Goal: Information Seeking & Learning: Learn about a topic

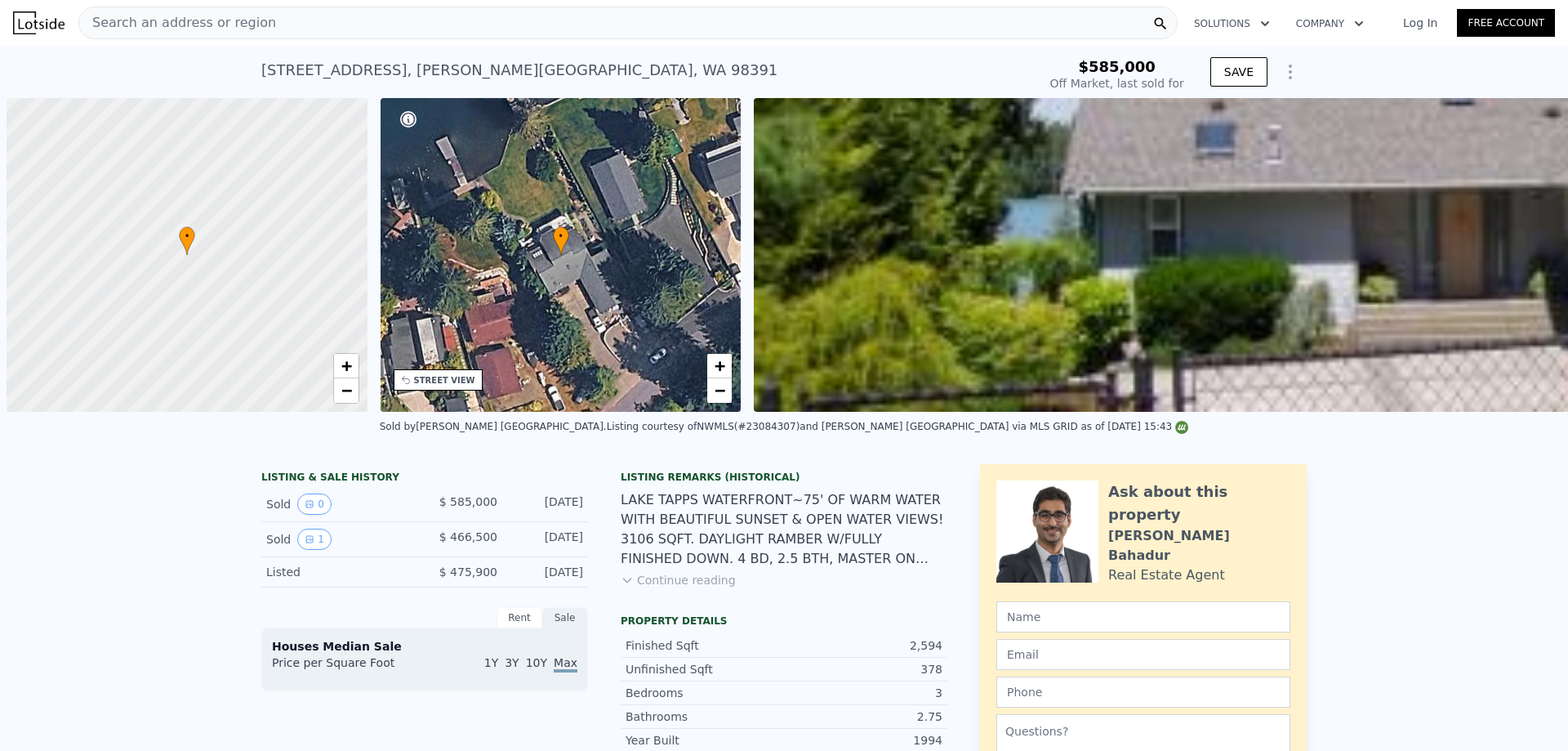
scroll to position [0, 7]
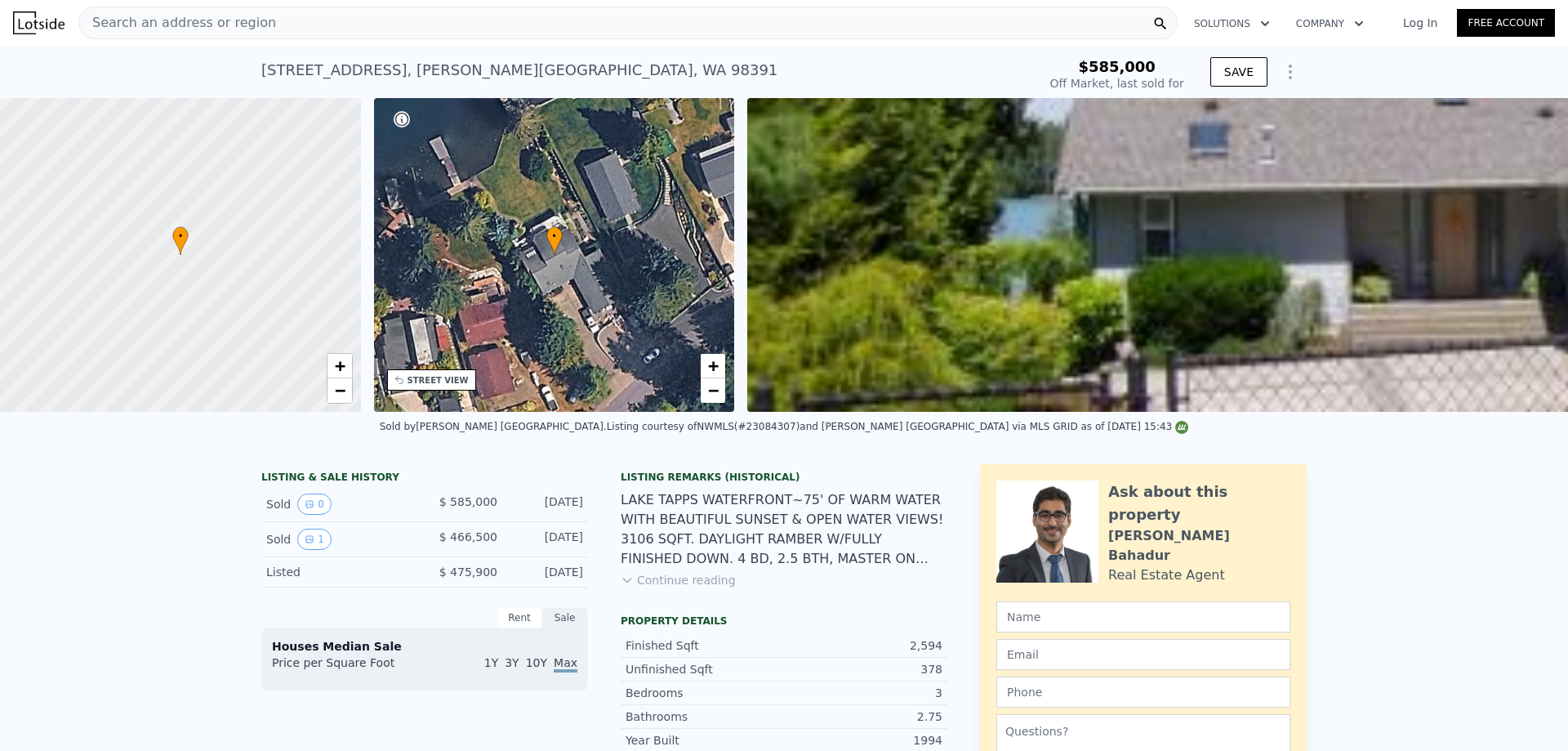
type input "-$ 506,065"
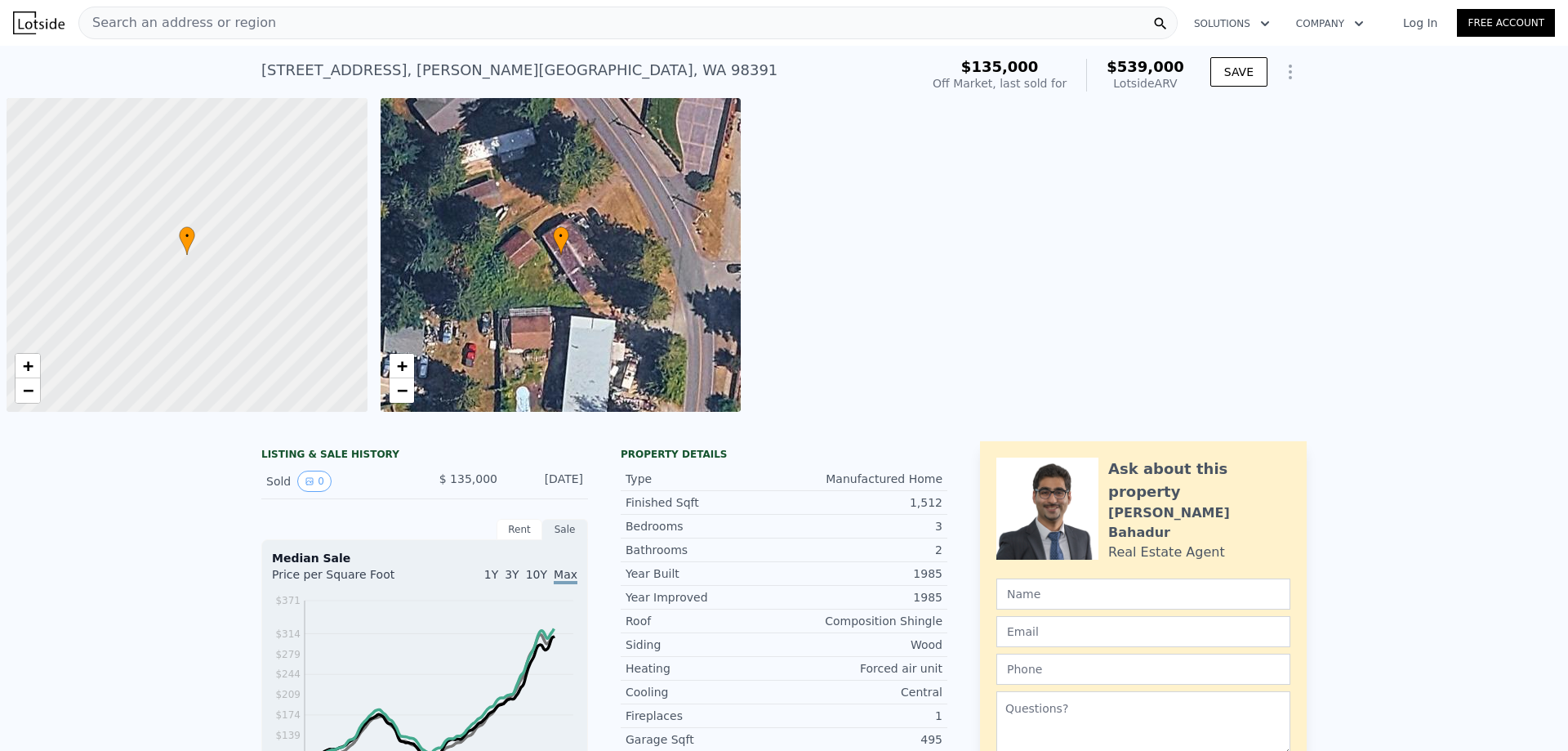
scroll to position [0, 7]
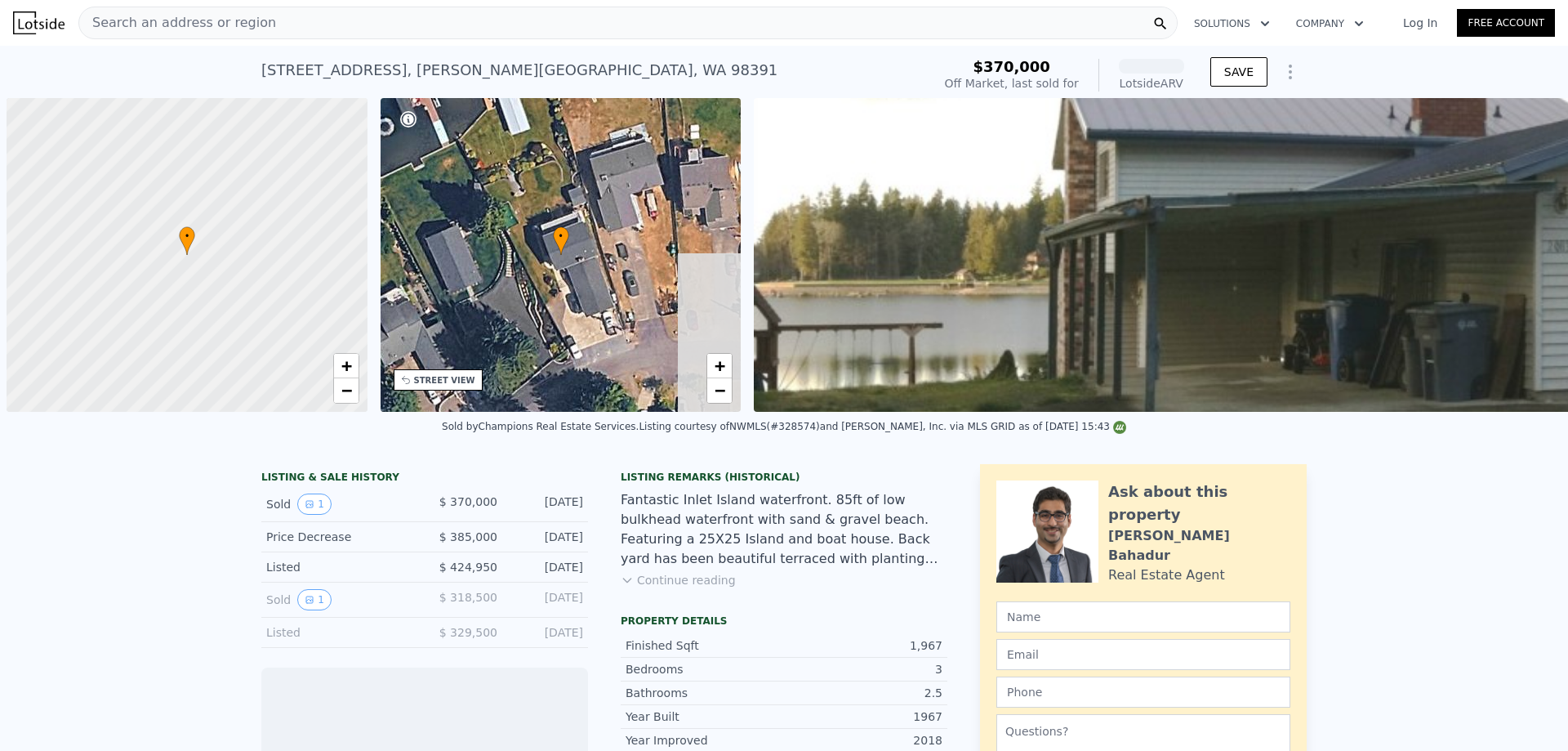
scroll to position [0, 7]
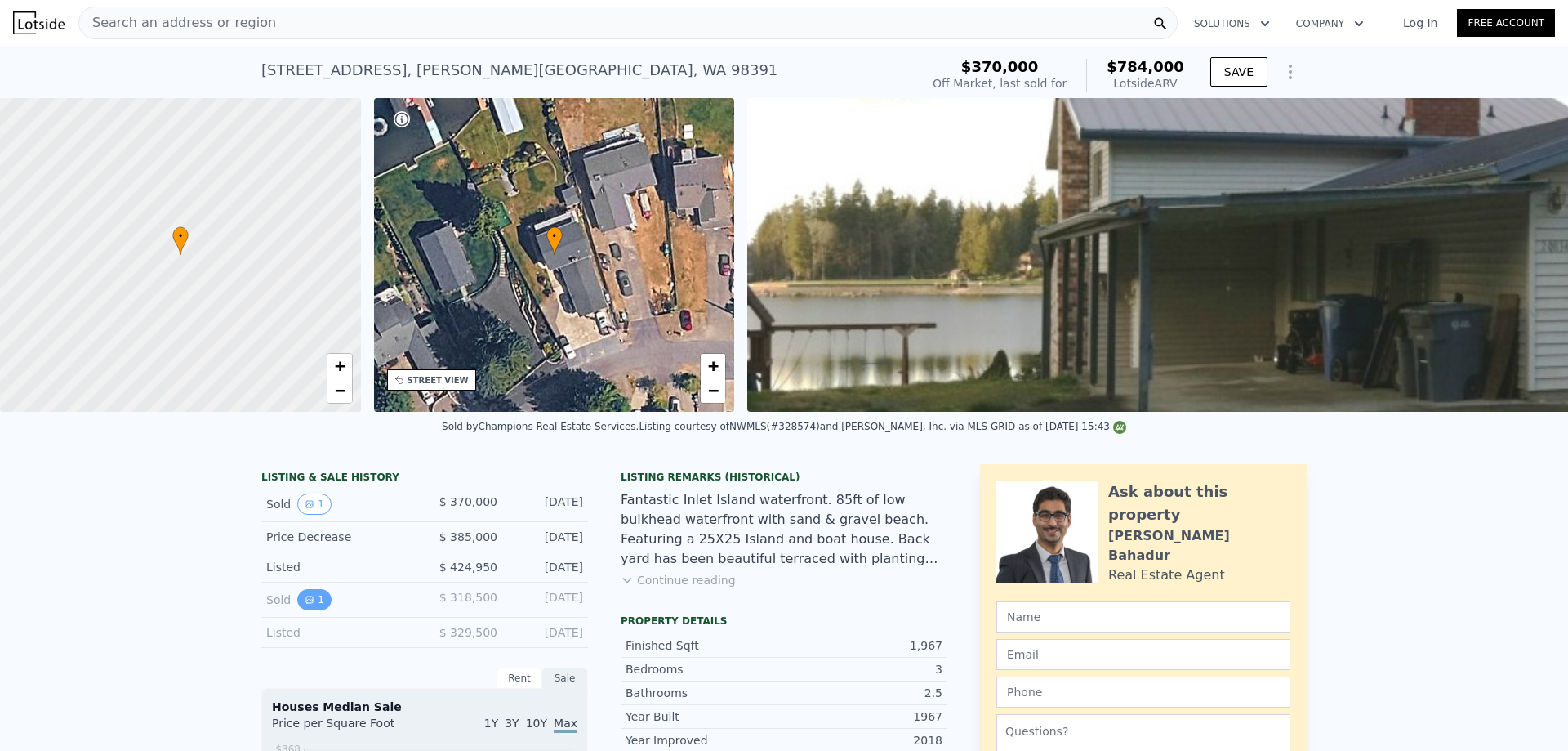
click at [310, 610] on button "1" at bounding box center [313, 600] width 34 height 21
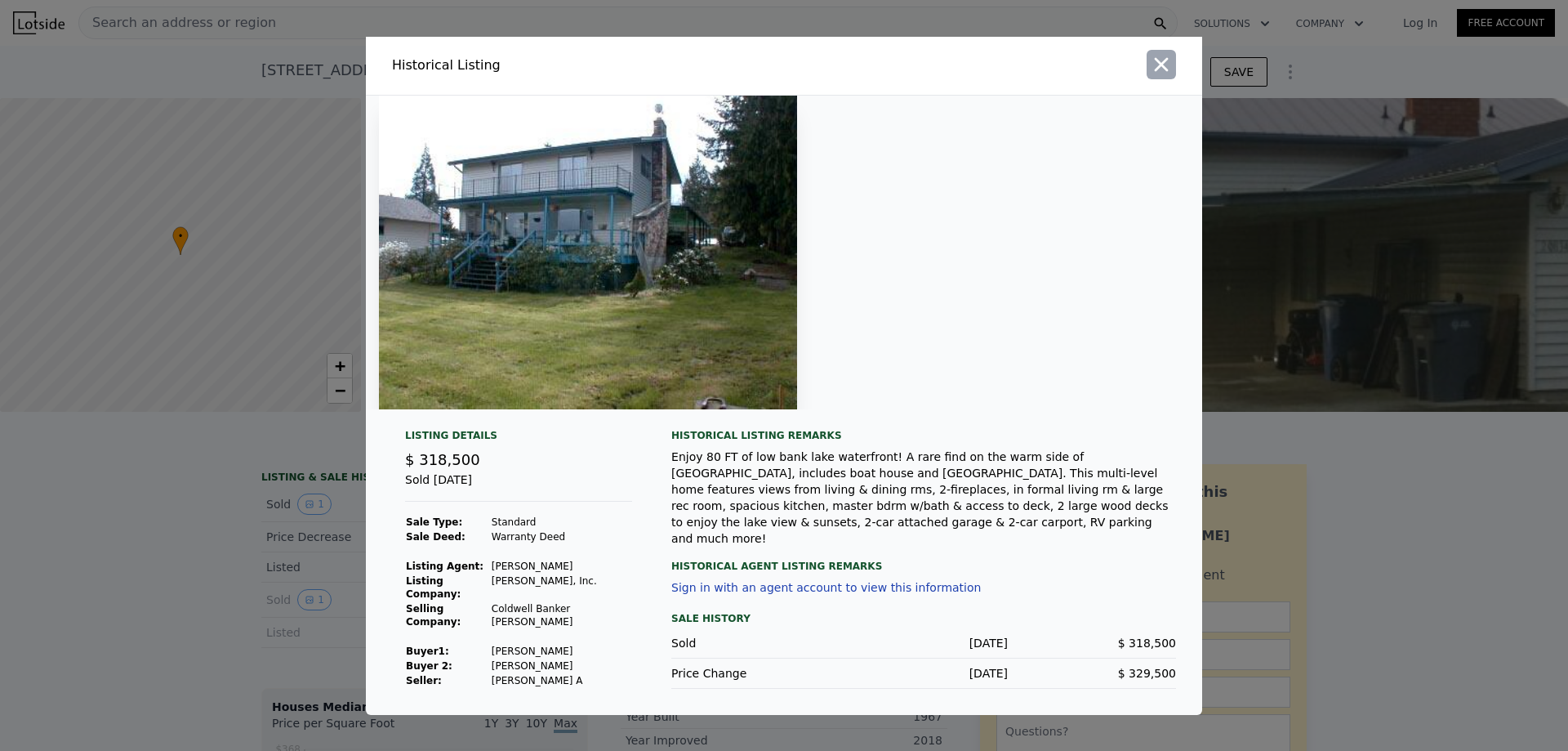
click at [1160, 69] on icon "button" at bounding box center [1161, 65] width 23 height 23
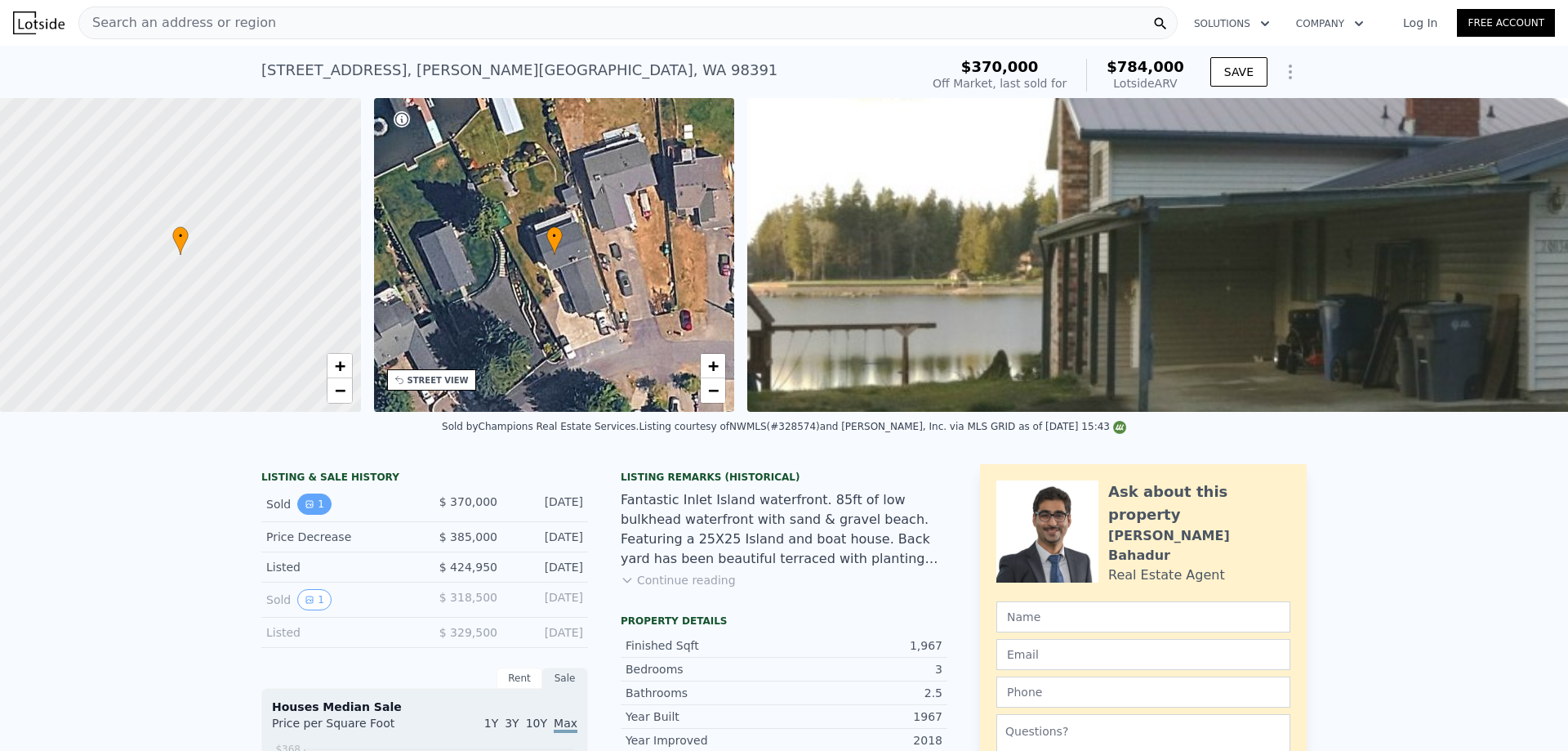
click at [305, 509] on icon "View historical data" at bounding box center [310, 504] width 10 height 10
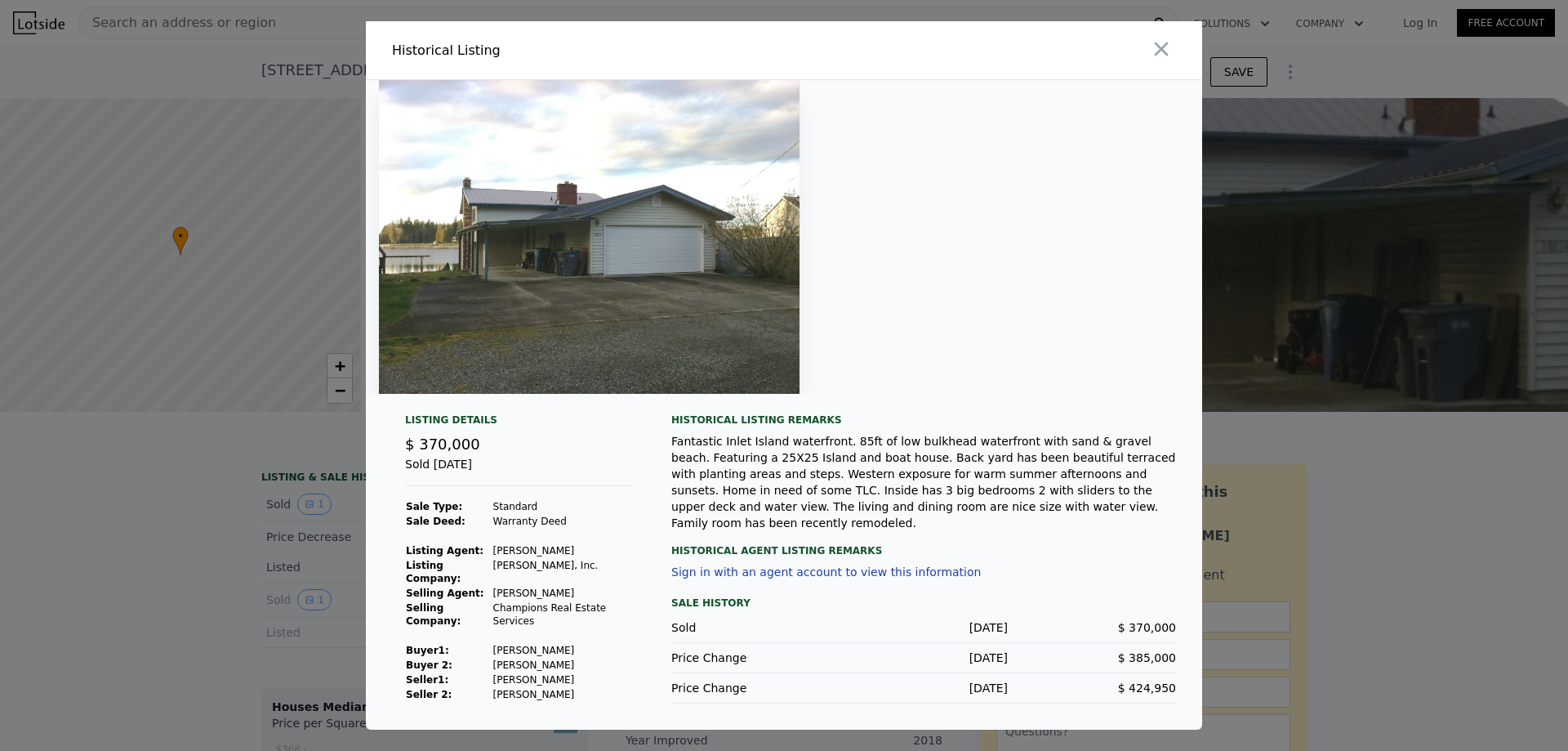
click at [1162, 60] on icon "button" at bounding box center [1161, 49] width 23 height 23
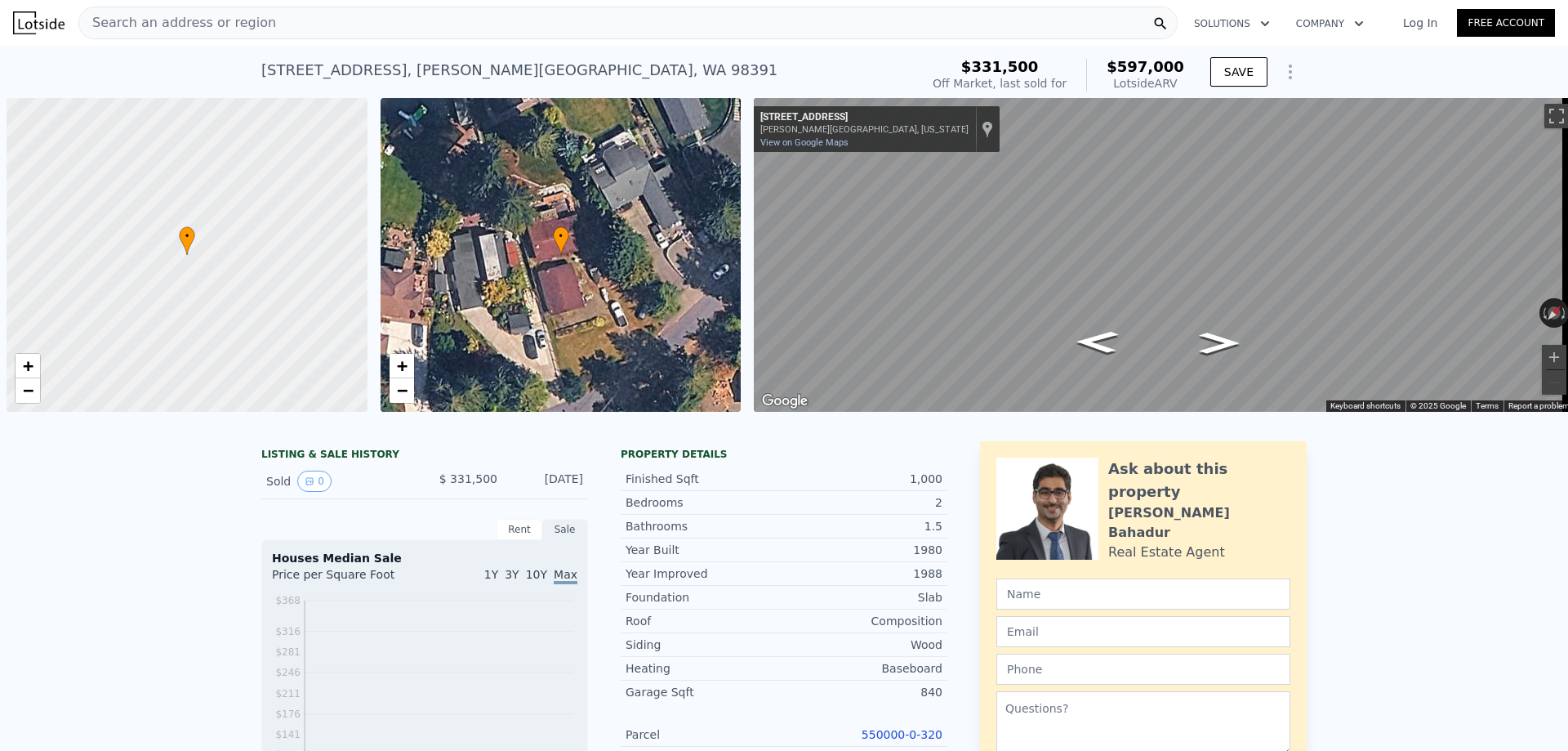
scroll to position [0, 7]
